Goal: Use online tool/utility: Use online tool/utility

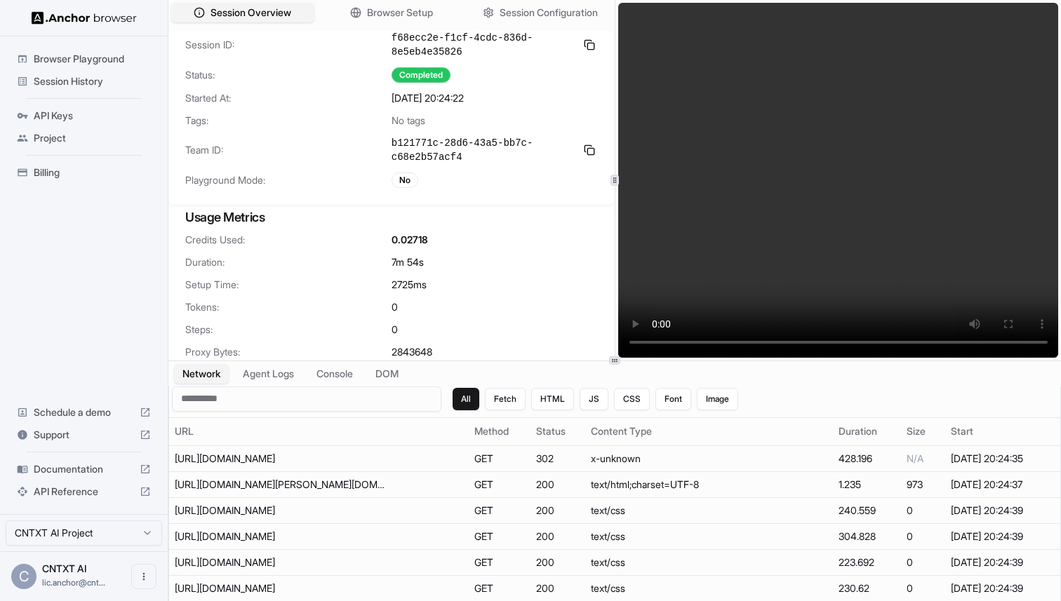
click at [93, 59] on span "Browser Playground" at bounding box center [92, 59] width 117 height 14
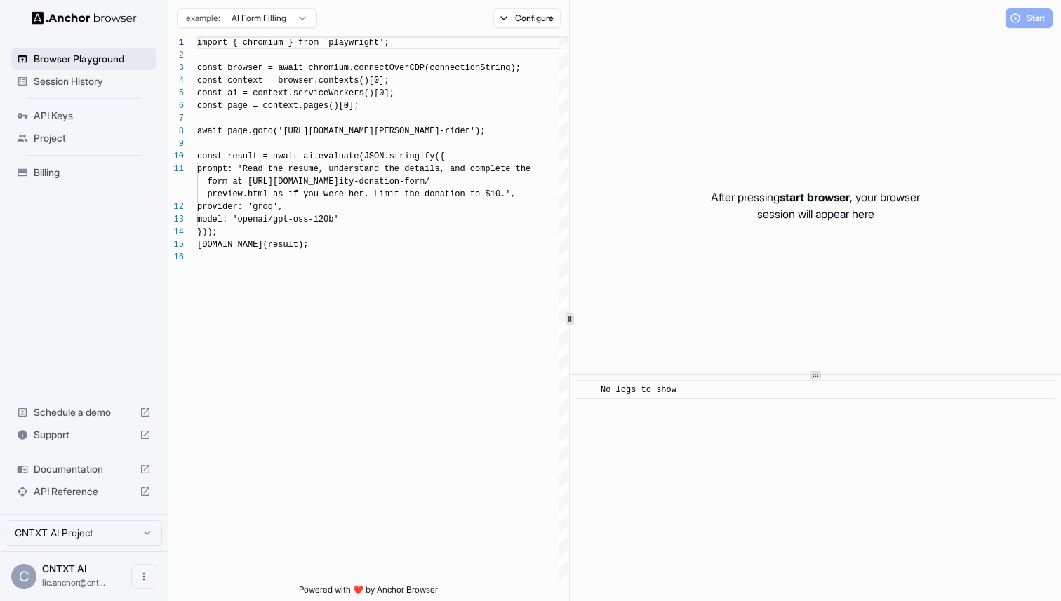
scroll to position [126, 0]
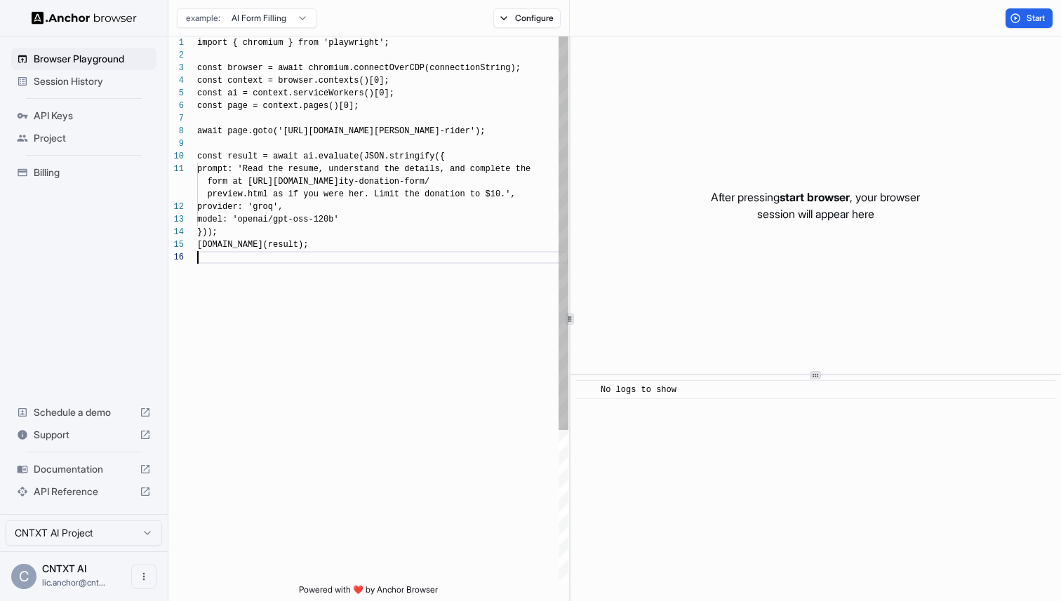
click at [329, 278] on div "import { chromium } from 'playwright'; const browser = await chromium.connectOv…" at bounding box center [382, 417] width 371 height 763
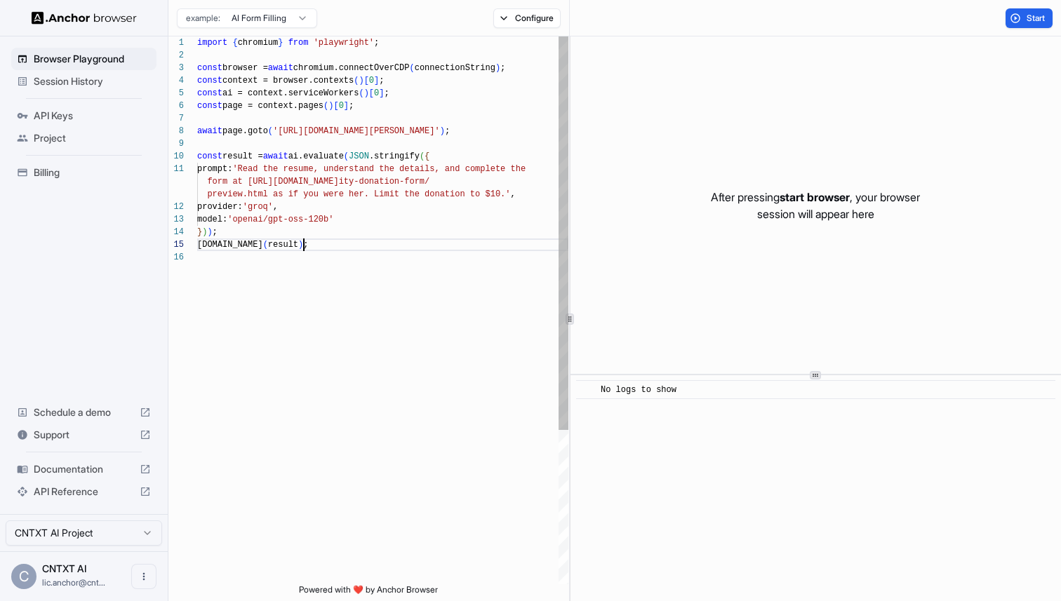
scroll to position [76, 0]
click at [314, 248] on div "import { chromium } from 'playwright' ; const browser = await chromium.connectO…" at bounding box center [382, 417] width 371 height 763
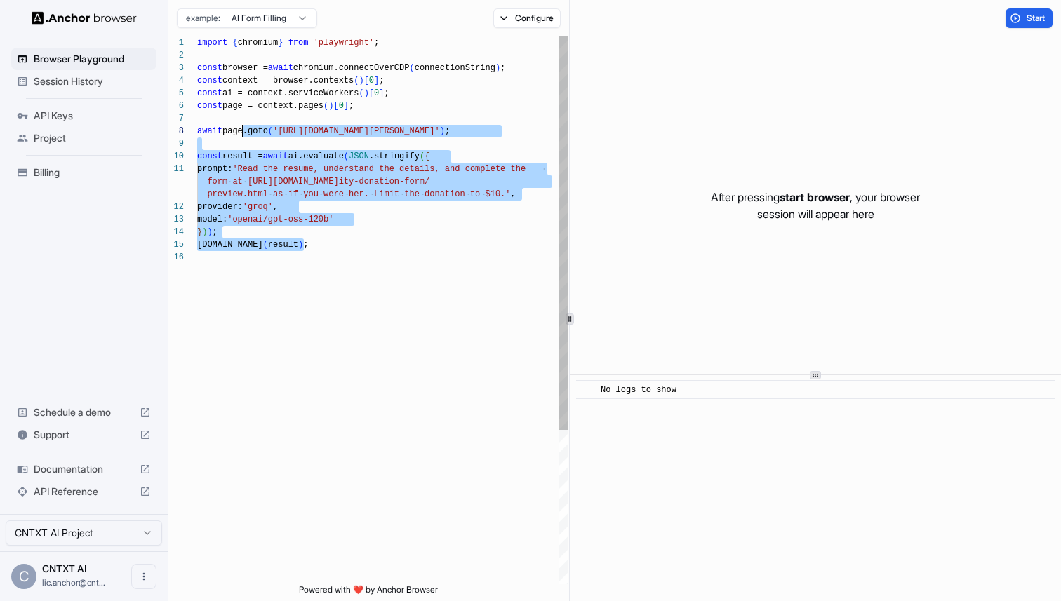
scroll to position [88, 0]
click at [244, 126] on div "import { chromium } from 'playwright' ; const browser = await chromium.connectO…" at bounding box center [382, 417] width 371 height 763
click at [208, 123] on div "import { chromium } from 'playwright' ; const browser = await chromium.connectO…" at bounding box center [382, 417] width 371 height 763
type textarea "**********"
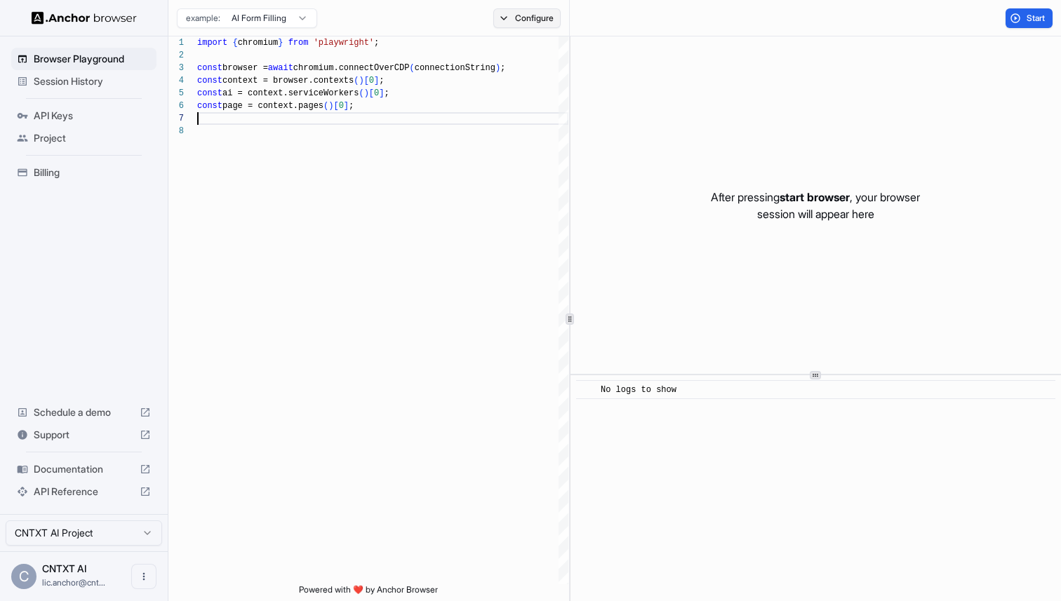
click at [513, 20] on button "Configure" at bounding box center [527, 18] width 68 height 20
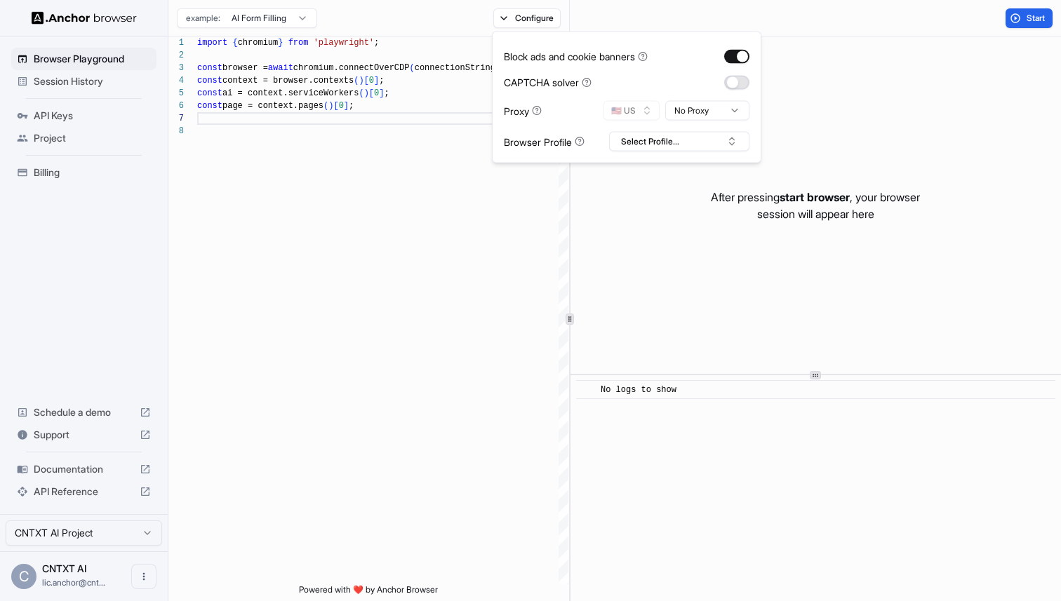
click at [743, 82] on button "button" at bounding box center [736, 82] width 25 height 14
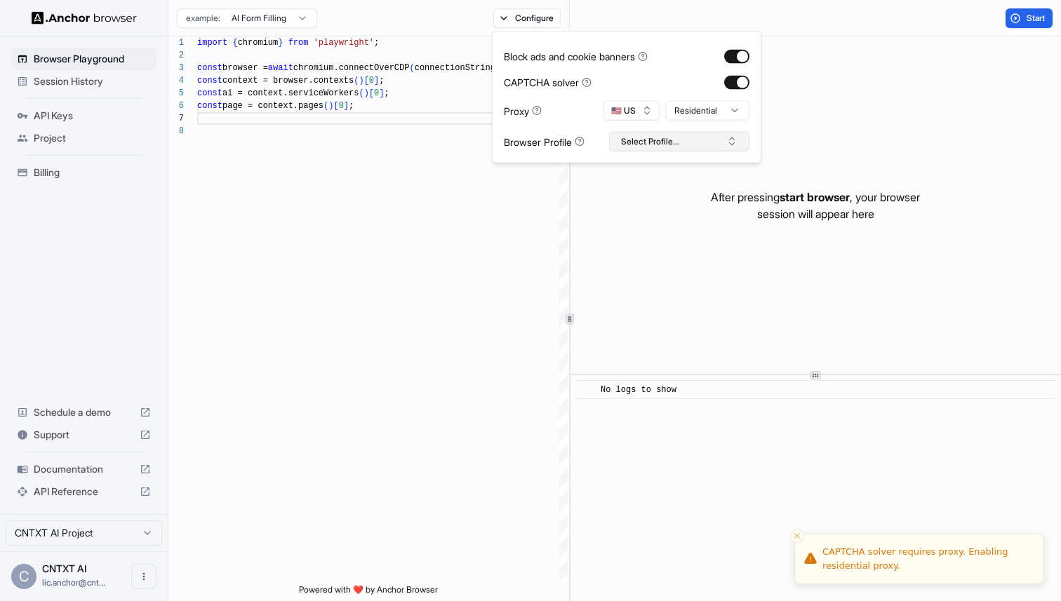
click at [714, 133] on button "Select Profile..." at bounding box center [679, 142] width 140 height 20
click at [669, 196] on div "amazon-nrml-dedicated-ip" at bounding box center [679, 194] width 133 height 20
click at [804, 124] on div "After pressing start browser , your browser session will appear here" at bounding box center [815, 204] width 490 height 337
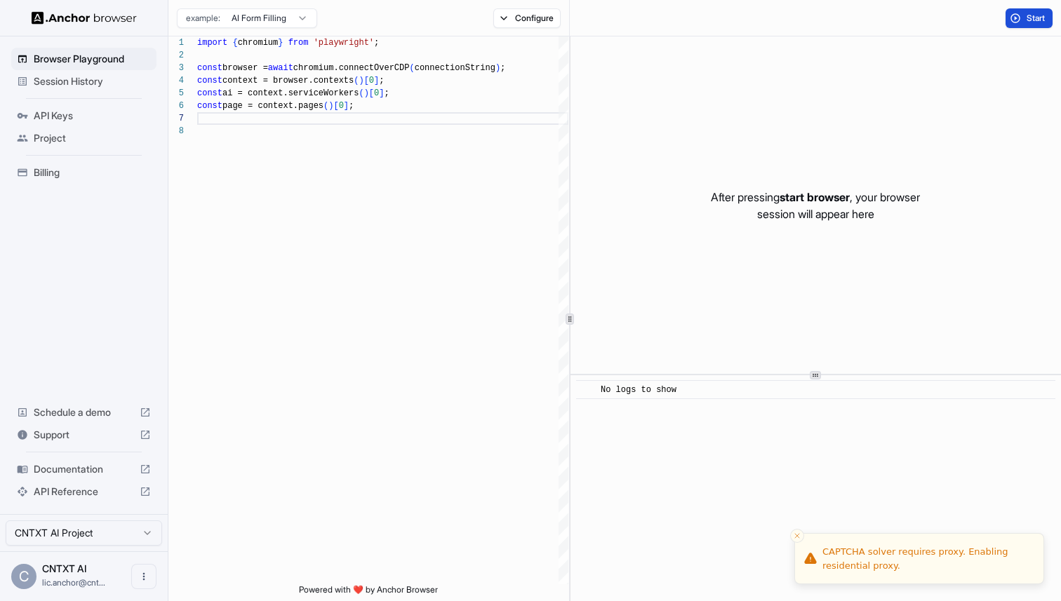
click at [1014, 13] on button "Start" at bounding box center [1028, 18] width 47 height 20
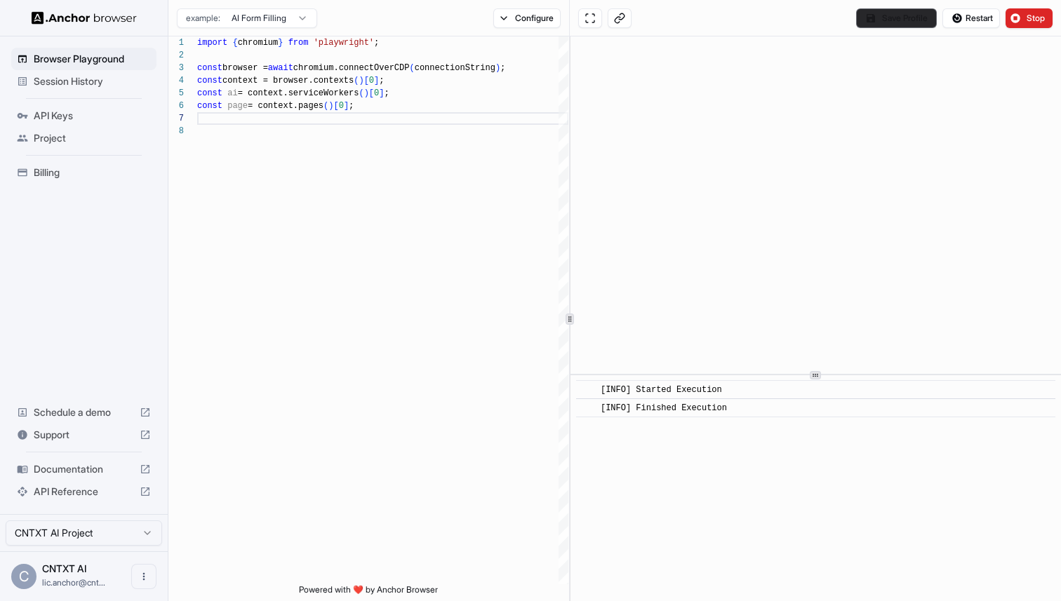
click at [884, 22] on button "Save Profile" at bounding box center [896, 18] width 81 height 20
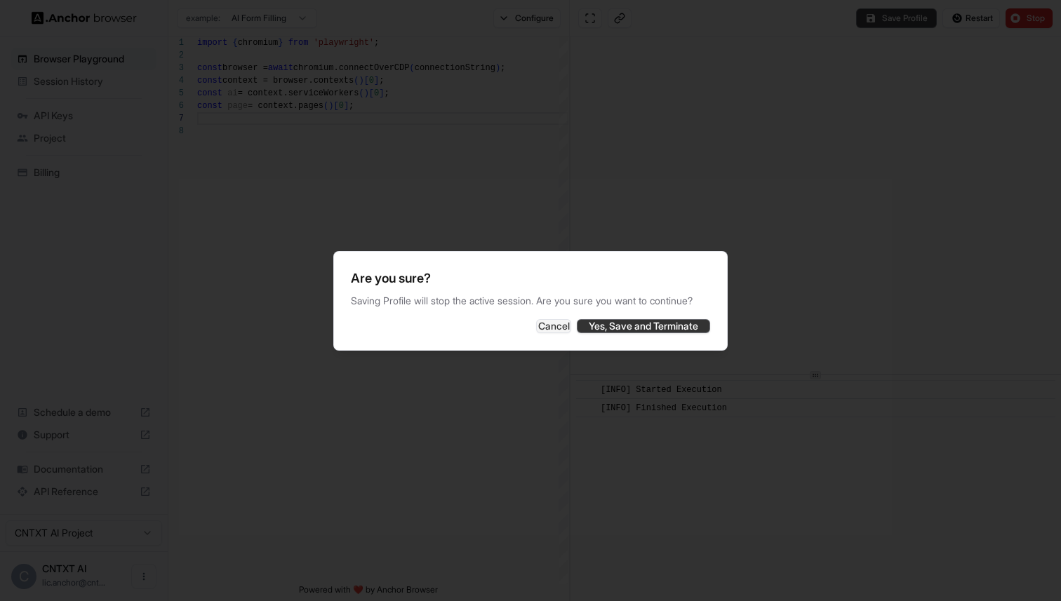
click at [642, 333] on button "Yes, Save and Terminate" at bounding box center [643, 326] width 133 height 14
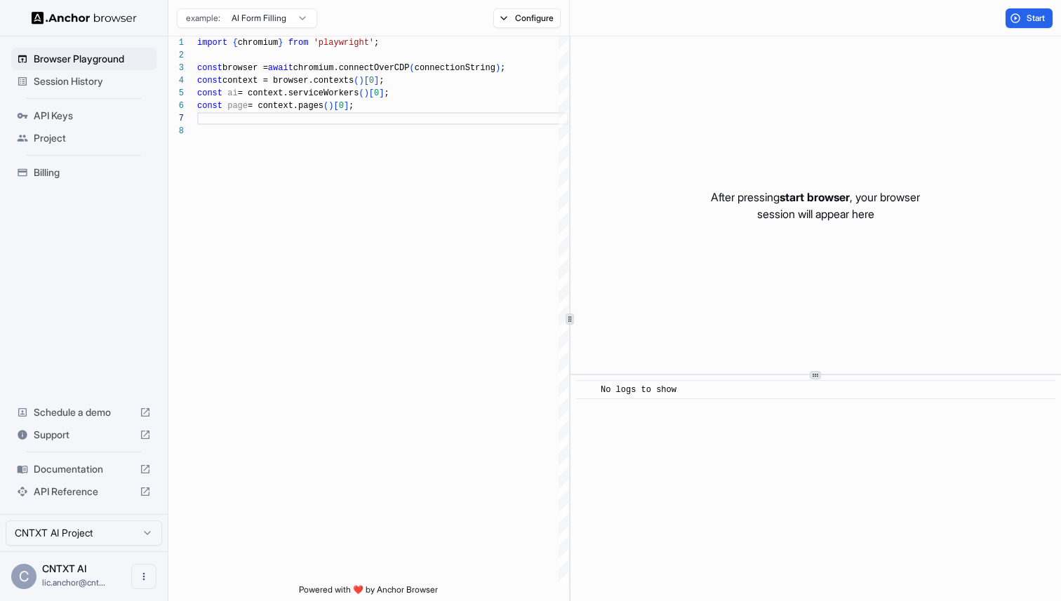
click at [86, 116] on span "API Keys" at bounding box center [92, 116] width 117 height 14
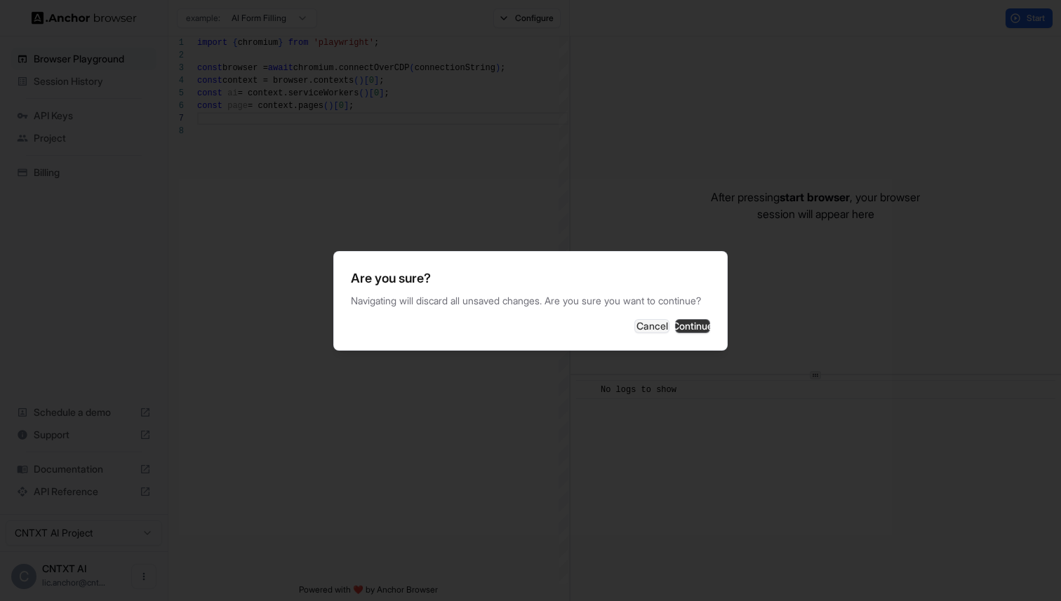
click at [692, 328] on button "Continue" at bounding box center [692, 326] width 35 height 14
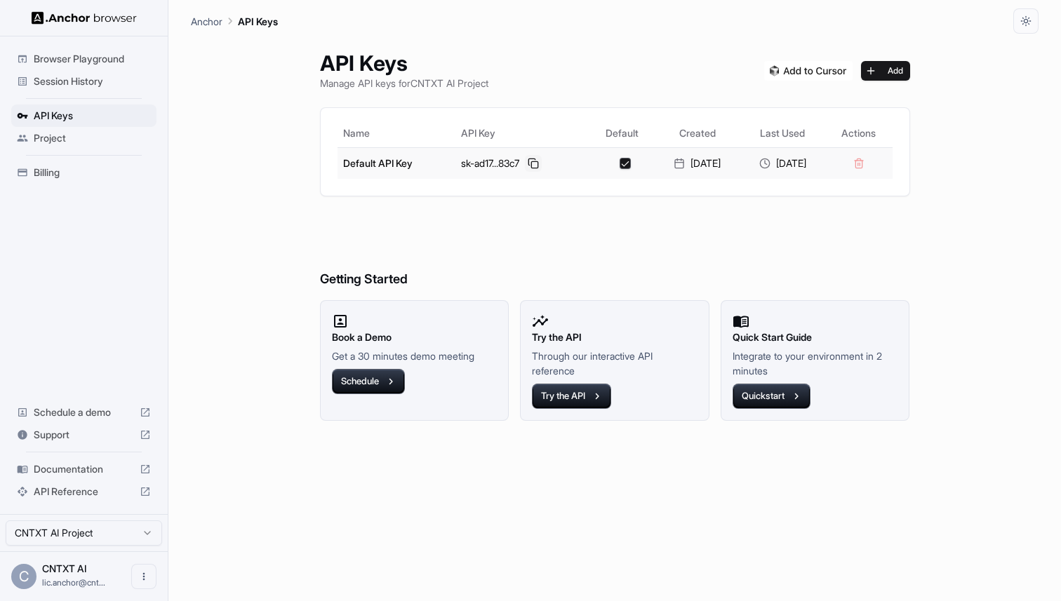
click at [525, 160] on button at bounding box center [533, 163] width 17 height 17
click at [71, 81] on span "Session History" at bounding box center [92, 81] width 117 height 14
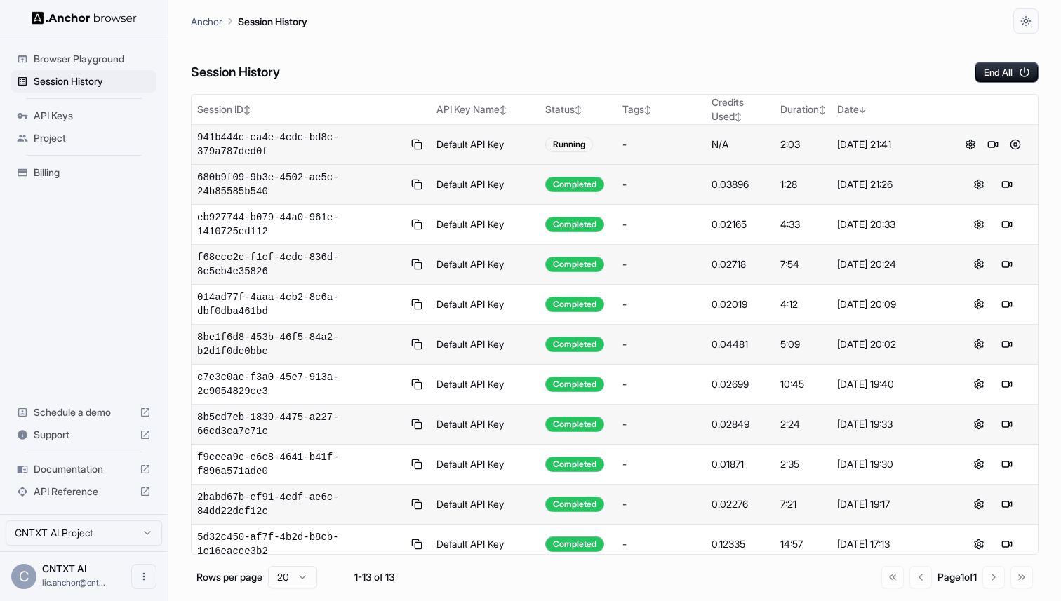
click at [455, 147] on td "Default API Key" at bounding box center [485, 145] width 109 height 40
click at [306, 133] on span "941b444c-ca4e-4cdc-bd8c-379a787ded0f" at bounding box center [300, 145] width 206 height 28
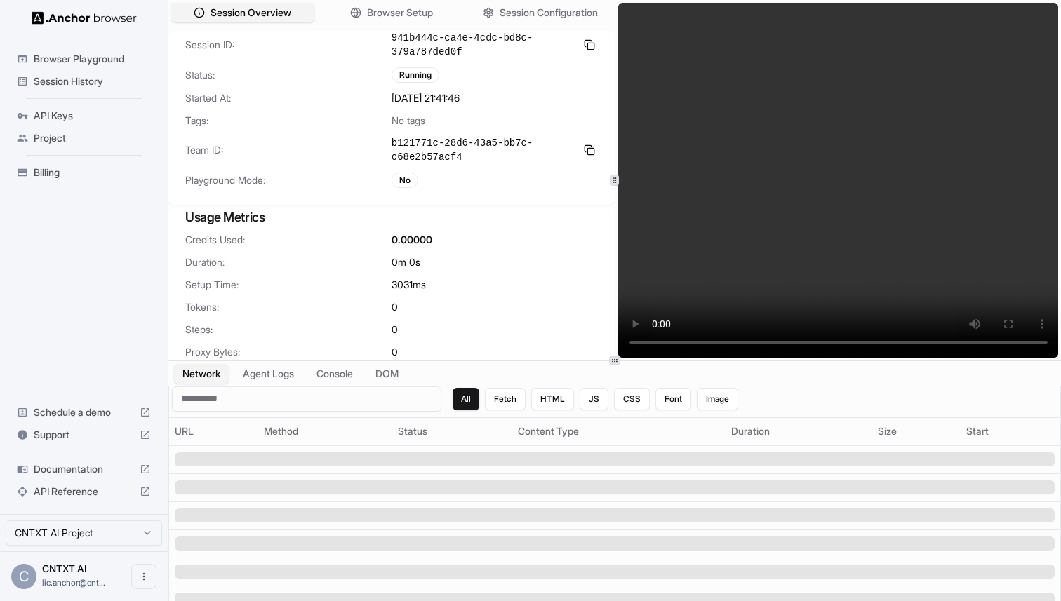
click at [512, 196] on div "Session ID: 941b444c-ca4e-4cdc-bd8c-379a787ded0f Status: Running Started At: 8/…" at bounding box center [391, 118] width 446 height 174
